Goal: Complete application form

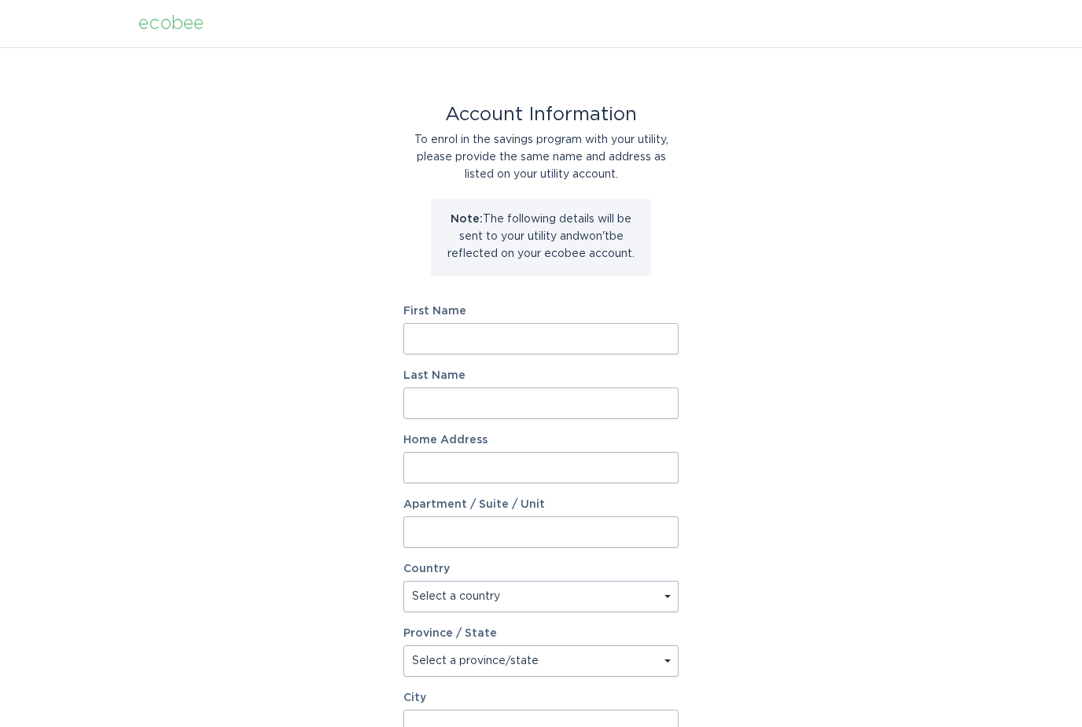
click at [420, 327] on input "First Name" at bounding box center [540, 338] width 275 height 31
type input "[PERSON_NAME]"
type input "Booth"
type input "[STREET_ADDRESS][PERSON_NAME]"
select select "US"
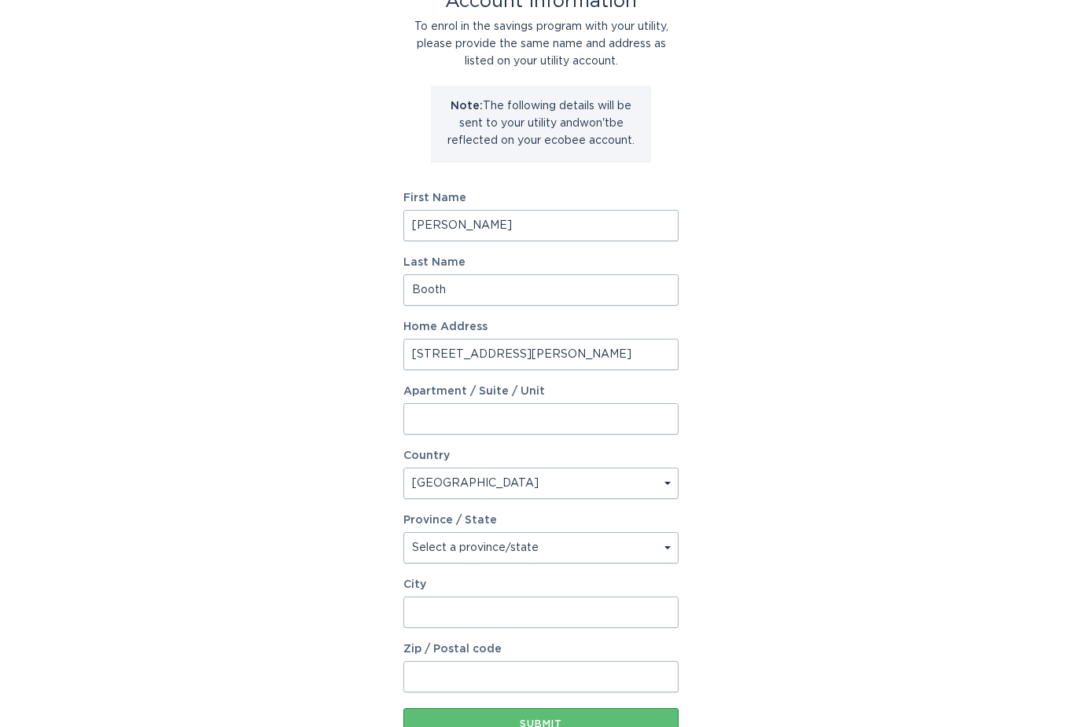
click at [432, 547] on select "Select a province/state [US_STATE] [US_STATE] [US_STATE] [US_STATE] [US_STATE] …" at bounding box center [540, 548] width 275 height 31
select select "NY"
click at [435, 613] on input "City" at bounding box center [540, 612] width 275 height 31
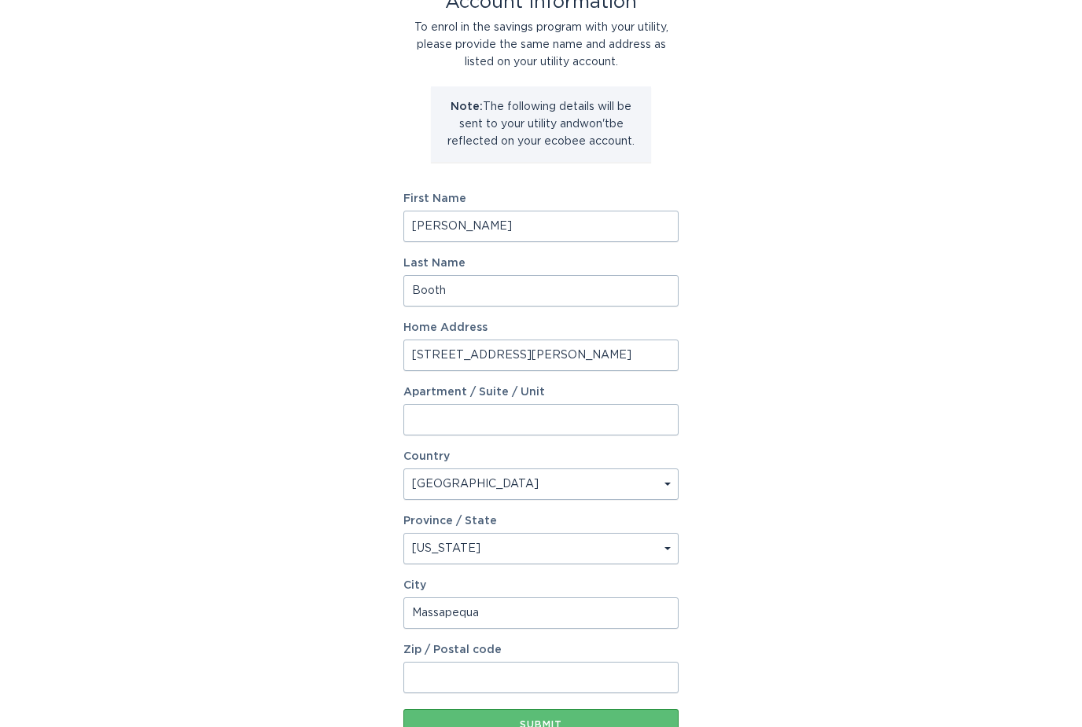
type input "Massapequa"
click at [447, 676] on input "Zip / Postal code" at bounding box center [540, 677] width 275 height 31
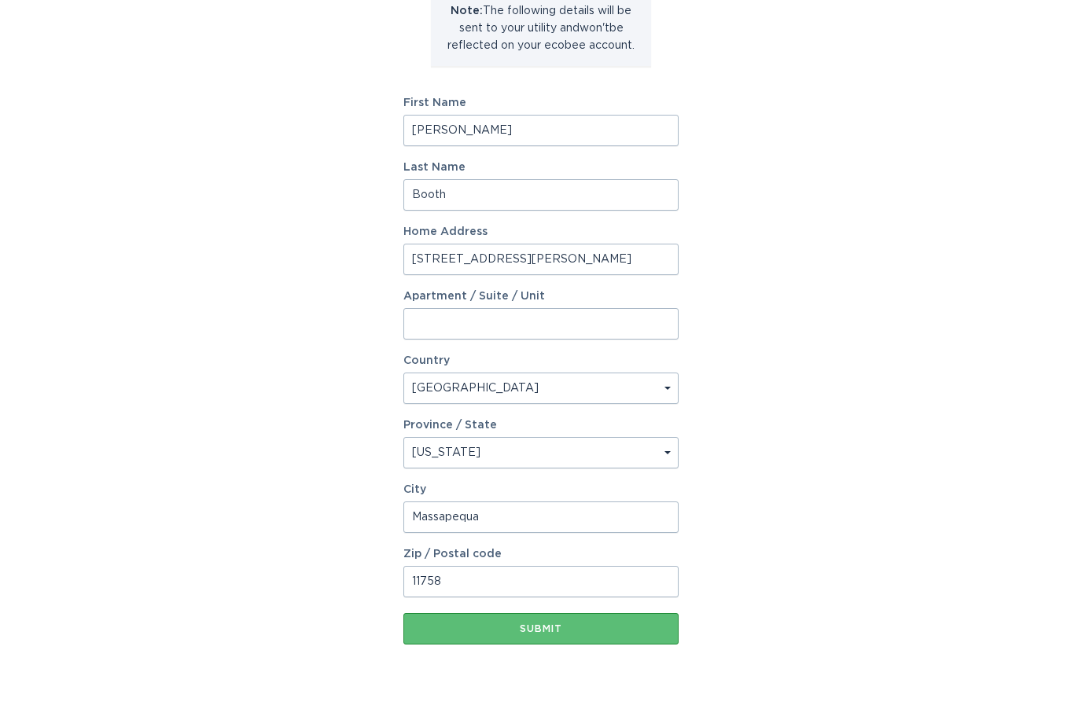
scroll to position [230, 0]
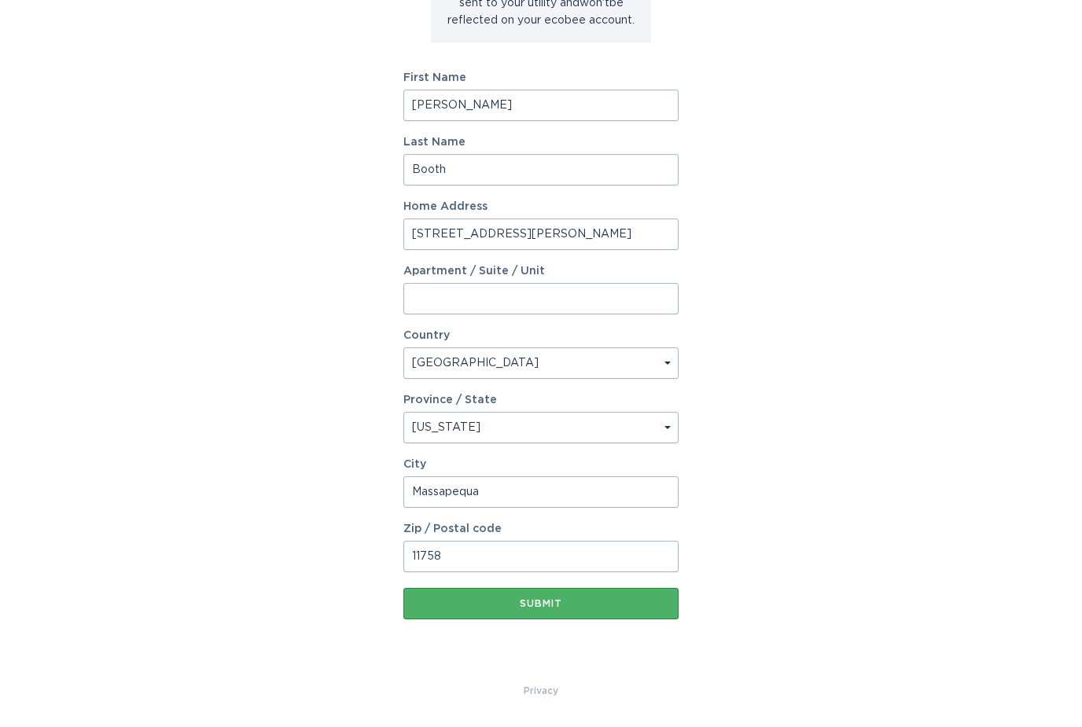
type input "11758"
click at [526, 613] on button "Submit" at bounding box center [540, 607] width 275 height 31
